Goal: Transaction & Acquisition: Purchase product/service

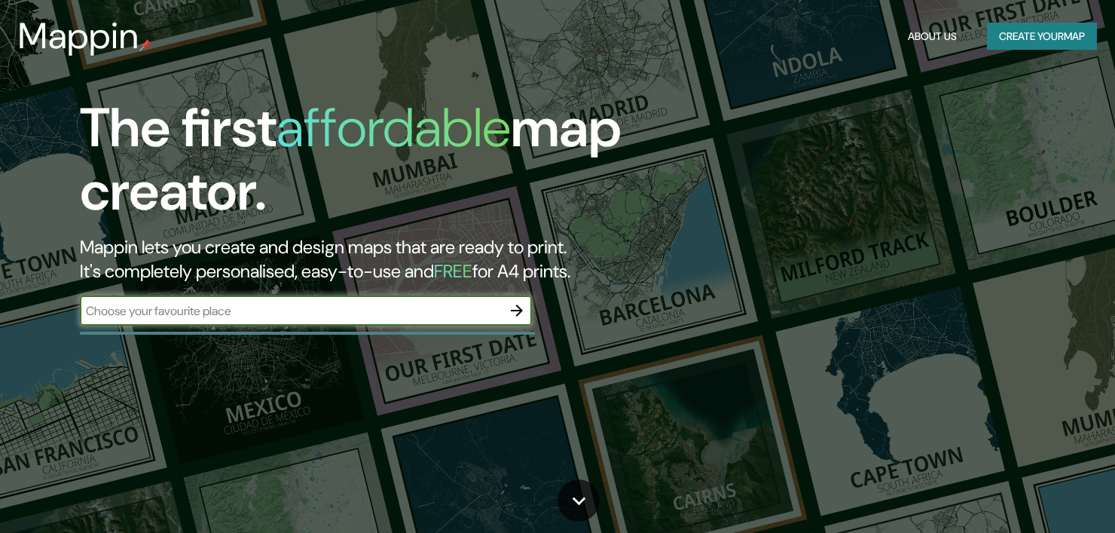
click at [269, 314] on input "text" at bounding box center [291, 310] width 422 height 17
type input "antuco"
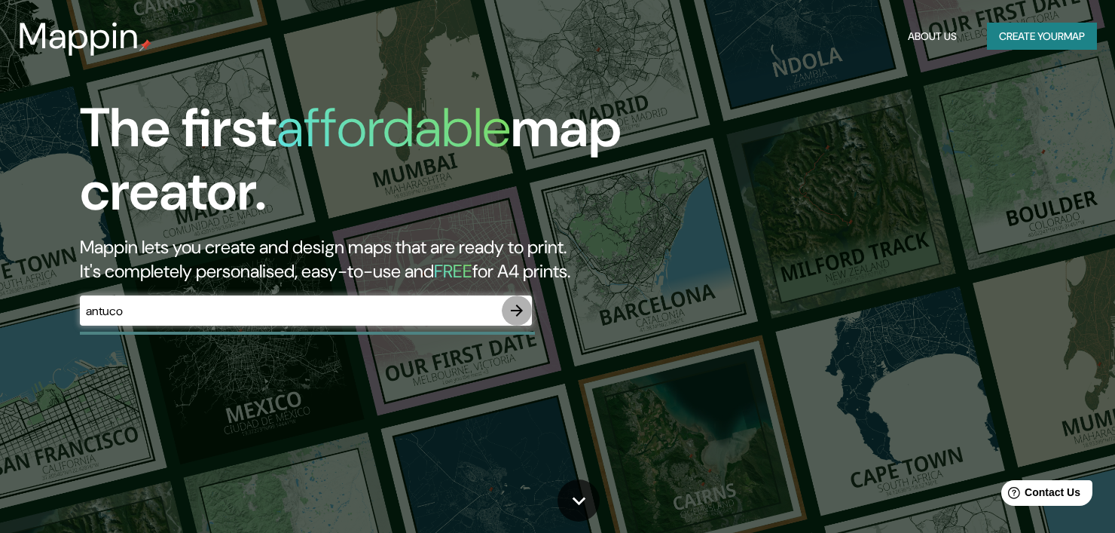
click at [519, 315] on icon "button" at bounding box center [517, 310] width 18 height 18
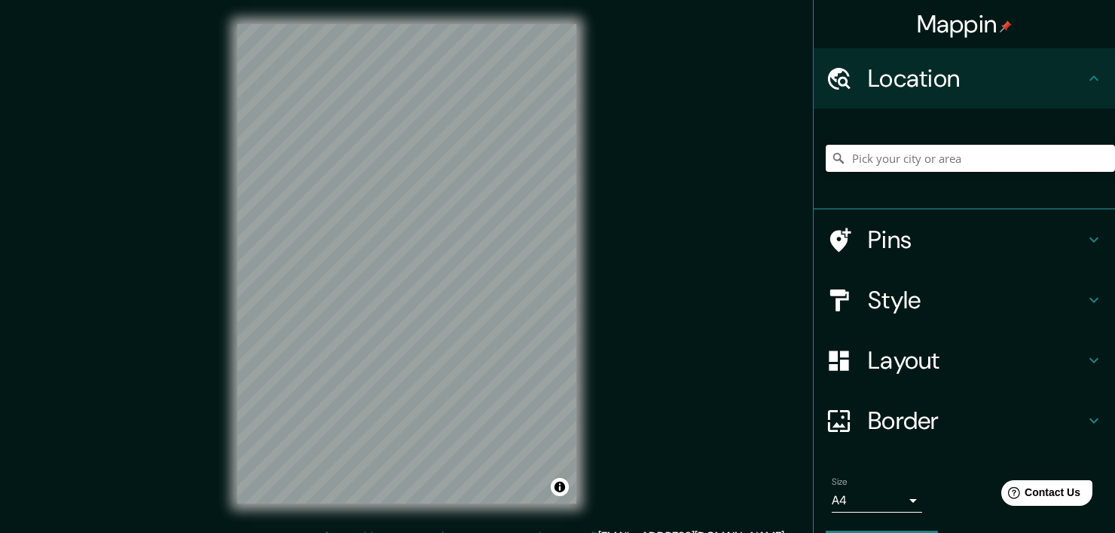
click at [921, 159] on input "Pick your city or area" at bounding box center [970, 158] width 289 height 27
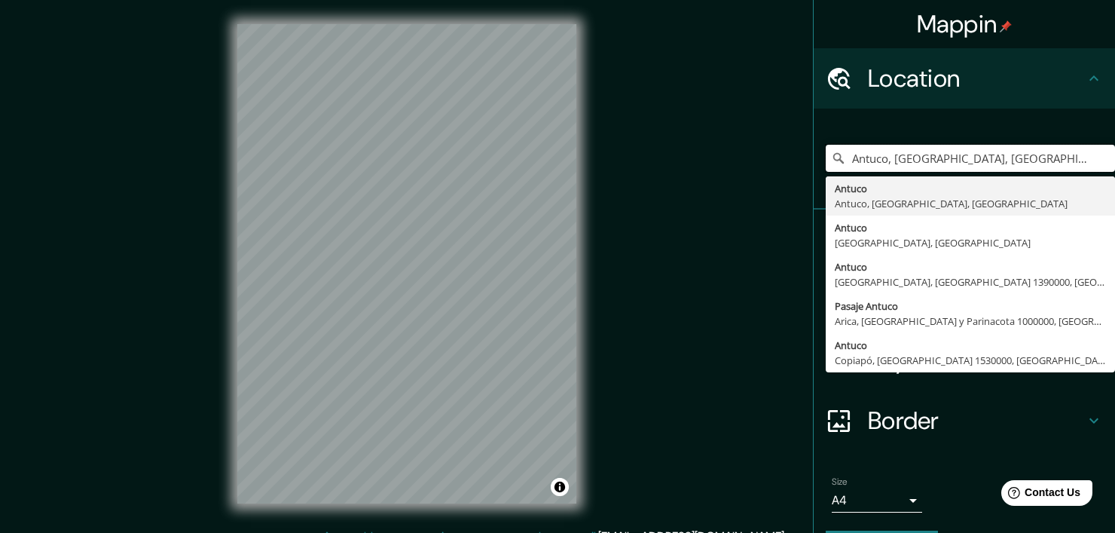
type input "Antuco, [GEOGRAPHIC_DATA], [GEOGRAPHIC_DATA], [GEOGRAPHIC_DATA]"
click at [910, 425] on h4 "Border" at bounding box center [976, 420] width 217 height 30
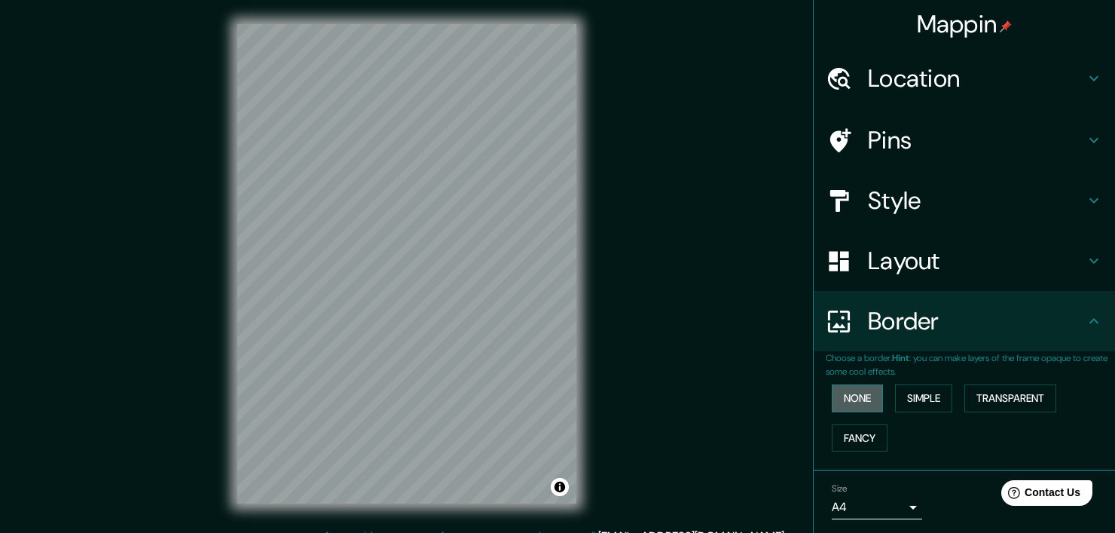
click at [850, 403] on button "None" at bounding box center [857, 398] width 51 height 28
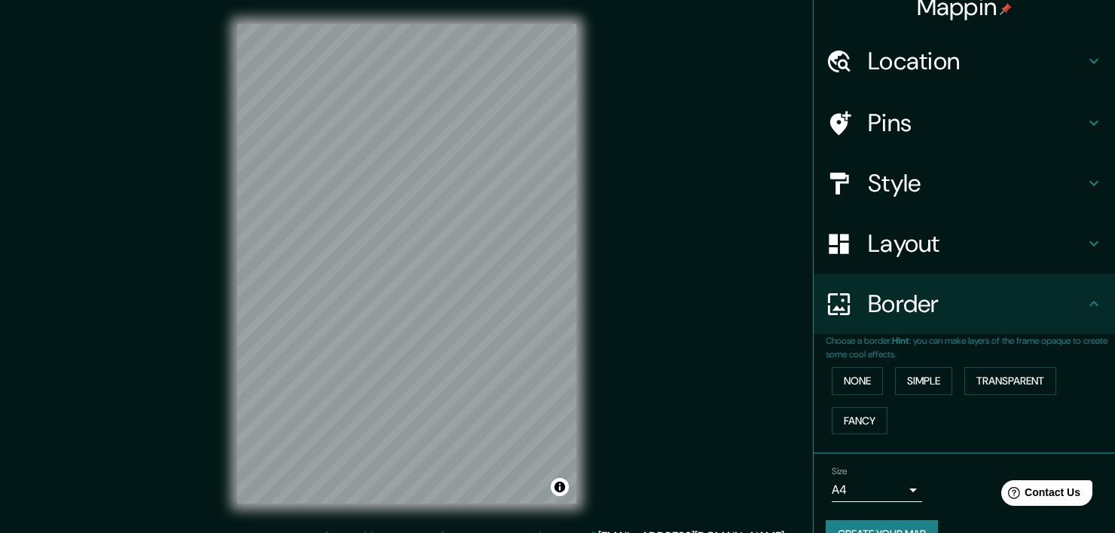
scroll to position [48, 0]
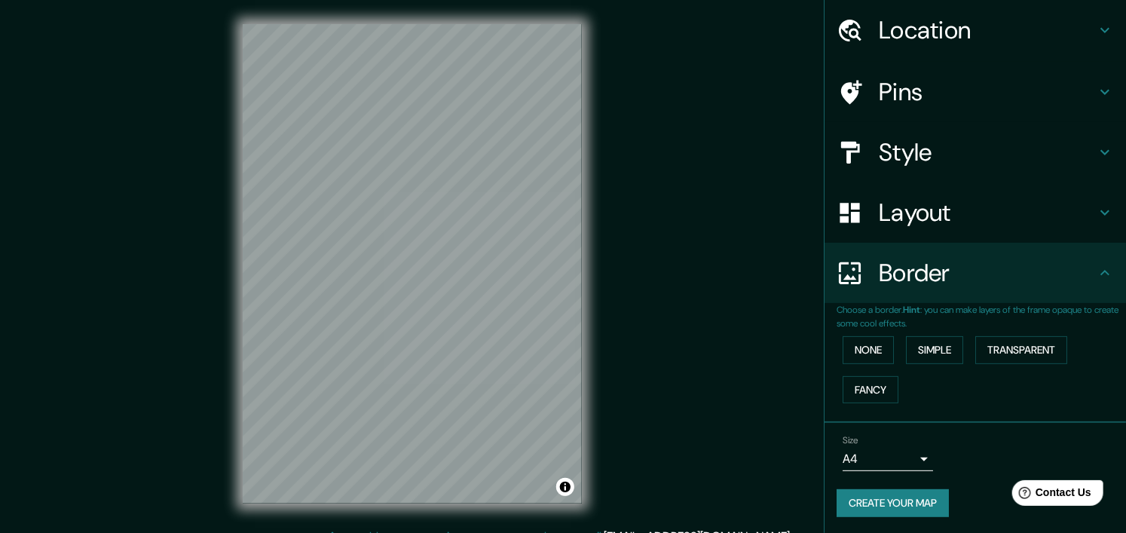
click at [855, 457] on body "Mappin Location [GEOGRAPHIC_DATA], [GEOGRAPHIC_DATA], [GEOGRAPHIC_DATA], [GEOGR…" at bounding box center [563, 266] width 1126 height 533
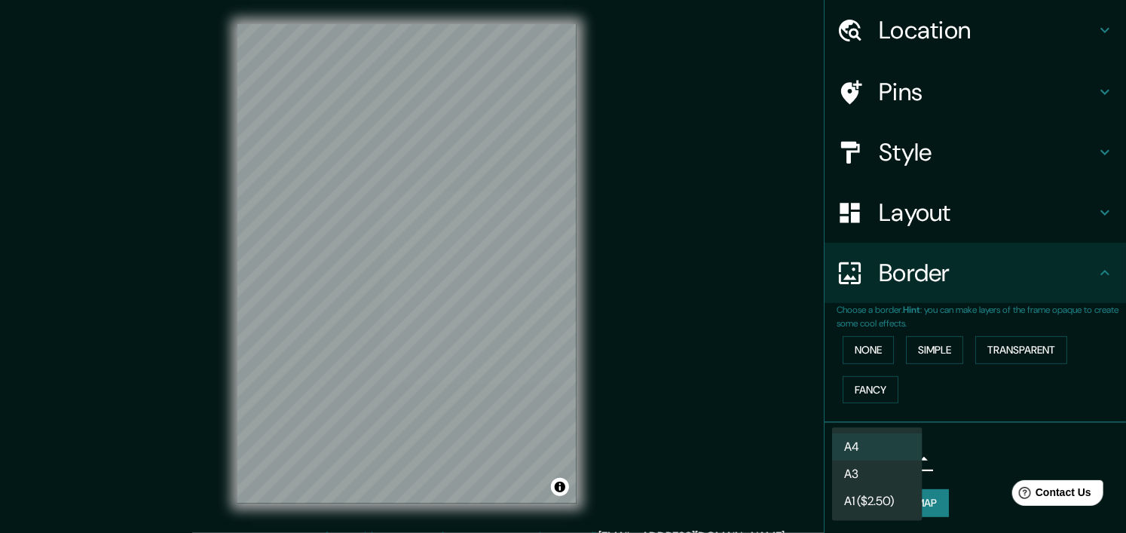
click at [885, 478] on li "A3" at bounding box center [877, 473] width 90 height 27
type input "a4"
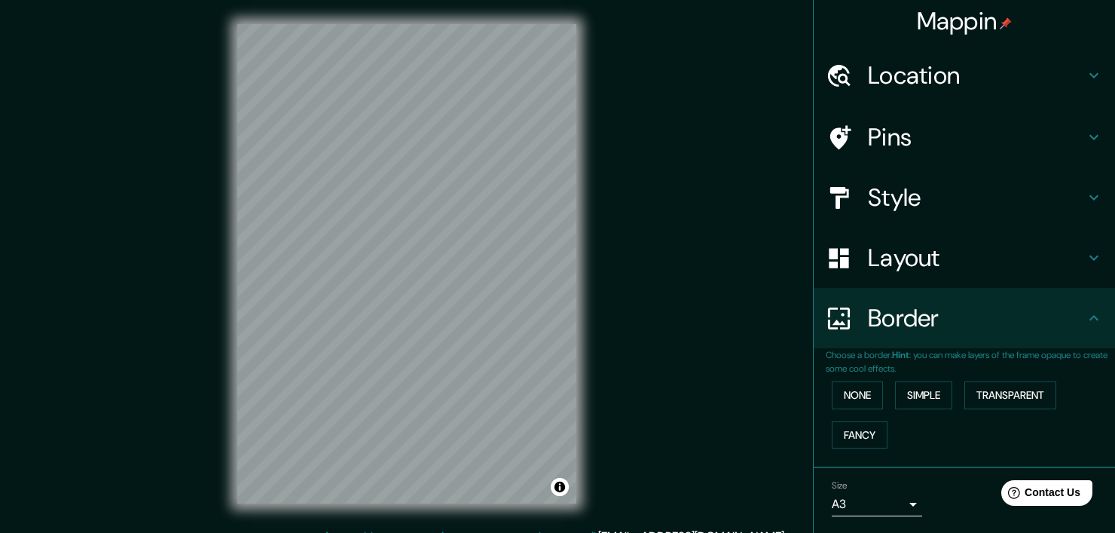
scroll to position [0, 0]
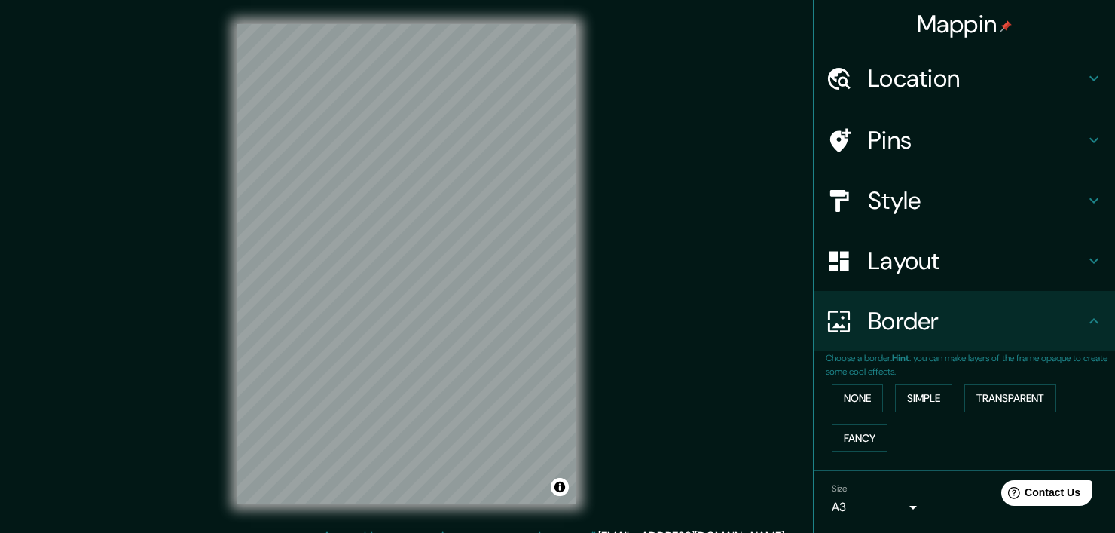
click at [929, 88] on h4 "Location" at bounding box center [976, 78] width 217 height 30
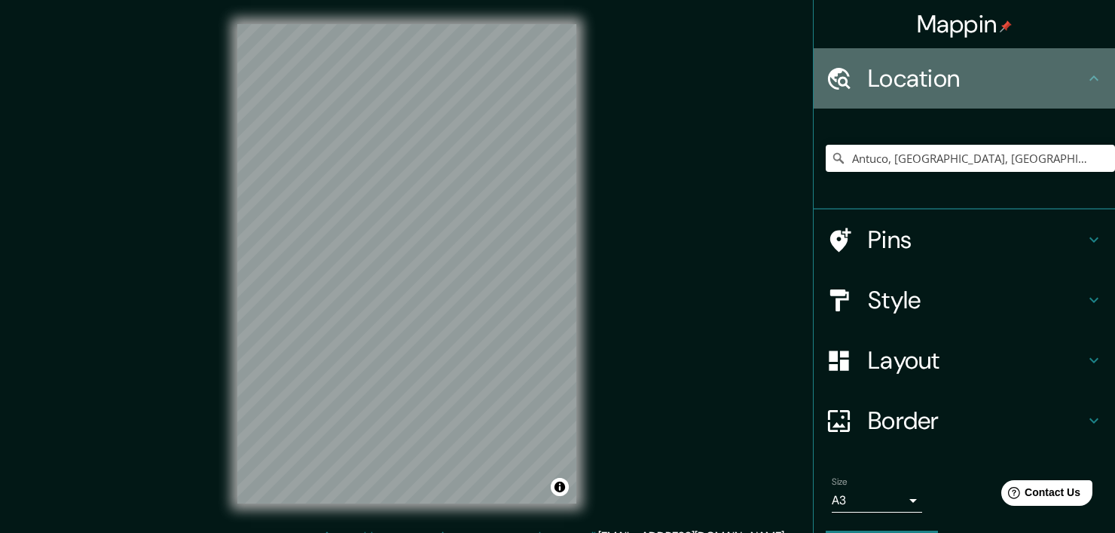
click at [929, 67] on h4 "Location" at bounding box center [976, 78] width 217 height 30
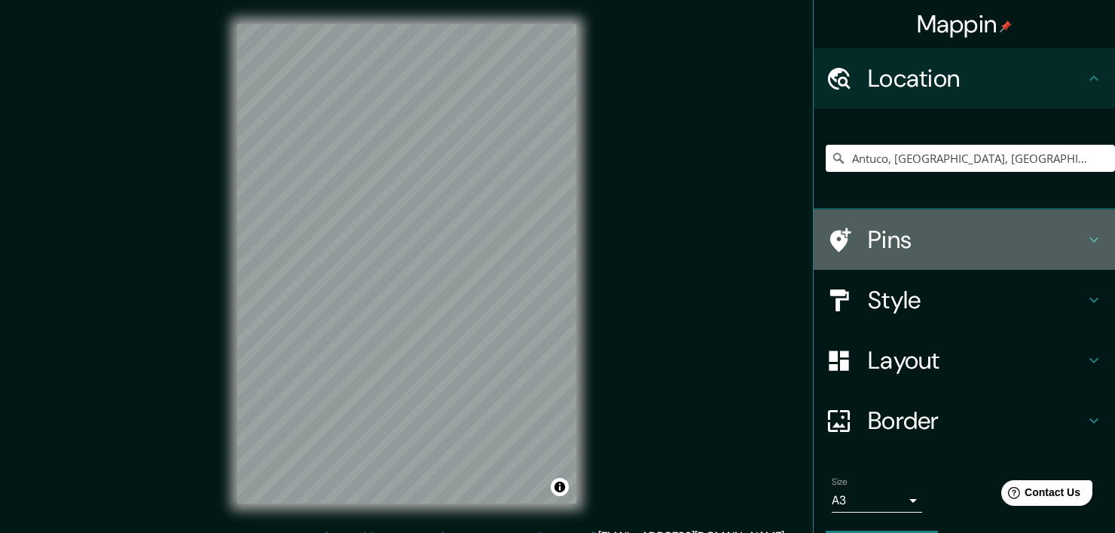
click at [908, 219] on div "Pins" at bounding box center [964, 240] width 301 height 60
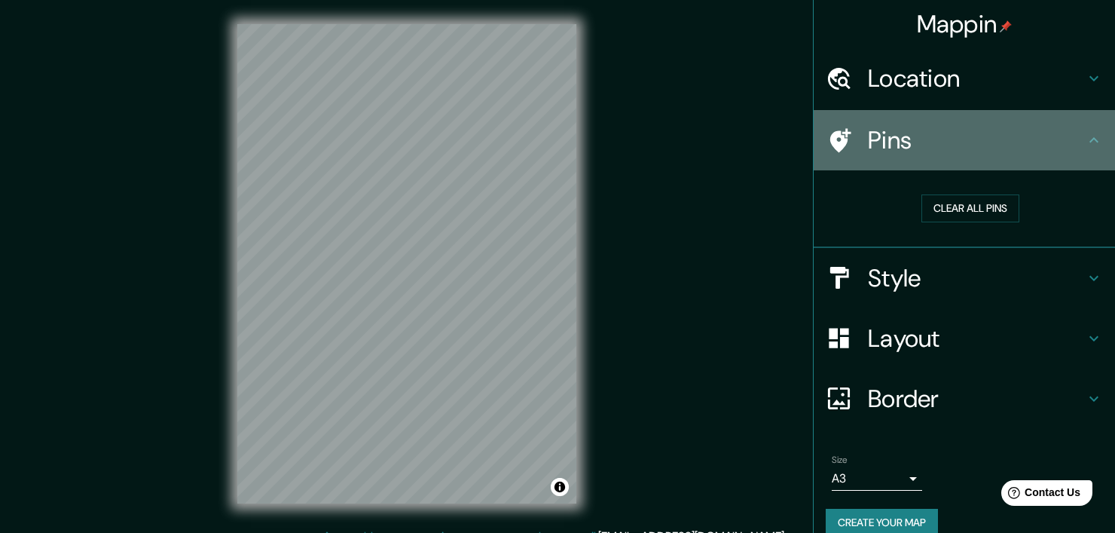
click at [913, 151] on h4 "Pins" at bounding box center [976, 140] width 217 height 30
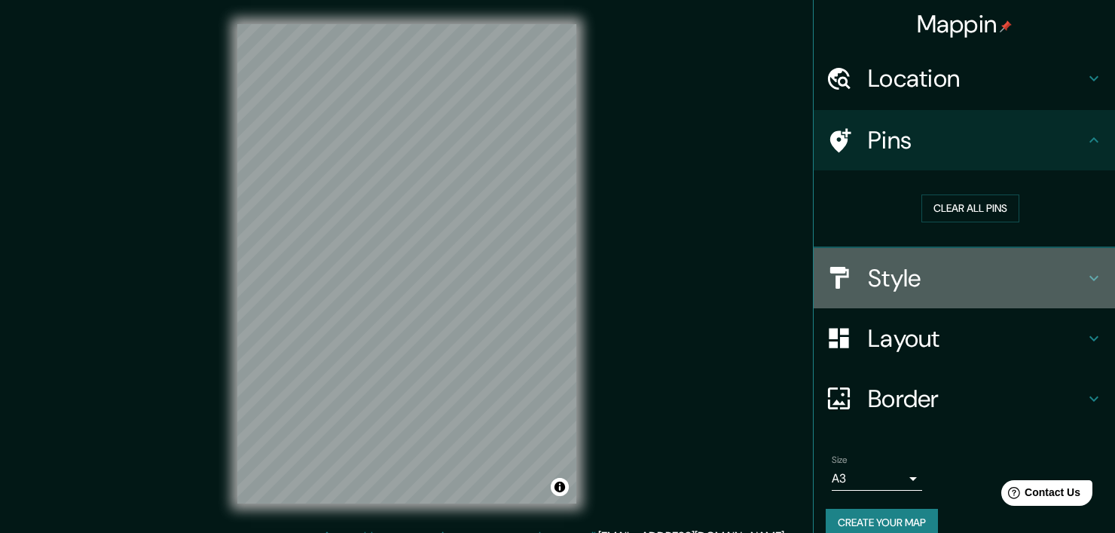
click at [912, 263] on h4 "Style" at bounding box center [976, 278] width 217 height 30
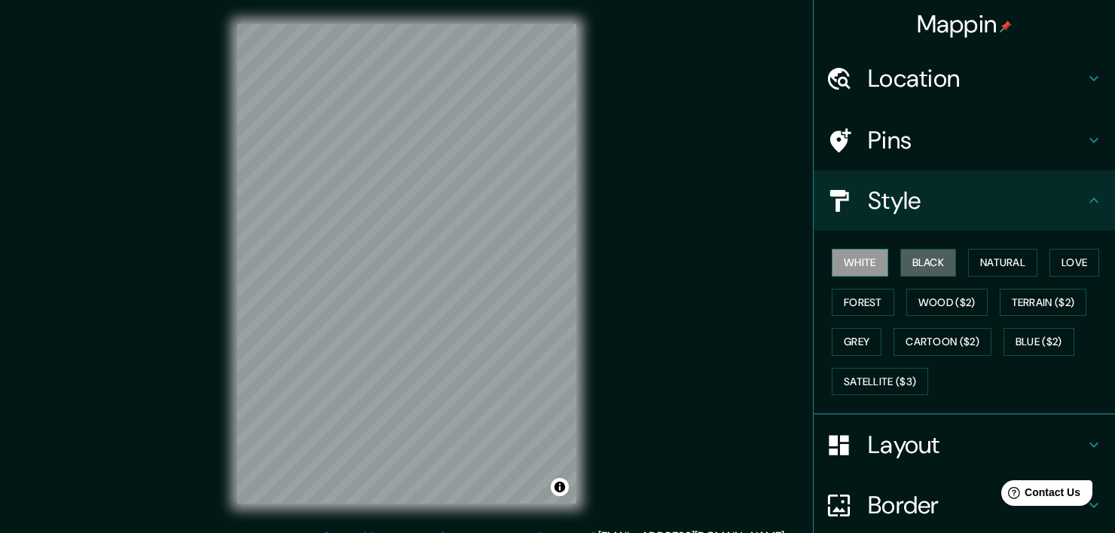
drag, startPoint x: 907, startPoint y: 264, endPoint x: 849, endPoint y: 260, distance: 58.2
click at [904, 263] on button "Black" at bounding box center [929, 263] width 57 height 28
drag, startPoint x: 974, startPoint y: 253, endPoint x: 866, endPoint y: 249, distance: 108.6
click at [968, 252] on button "Natural" at bounding box center [1002, 263] width 69 height 28
click at [862, 249] on button "White" at bounding box center [860, 263] width 57 height 28
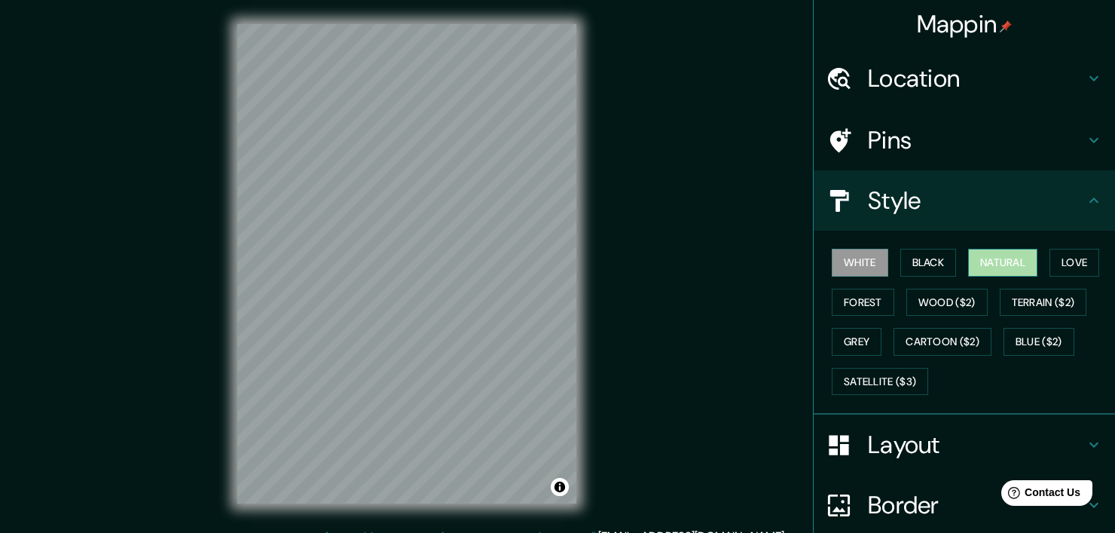
click at [1017, 262] on button "Natural" at bounding box center [1002, 263] width 69 height 28
click at [873, 259] on button "White" at bounding box center [860, 263] width 57 height 28
